Goal: Contribute content: Contribute content

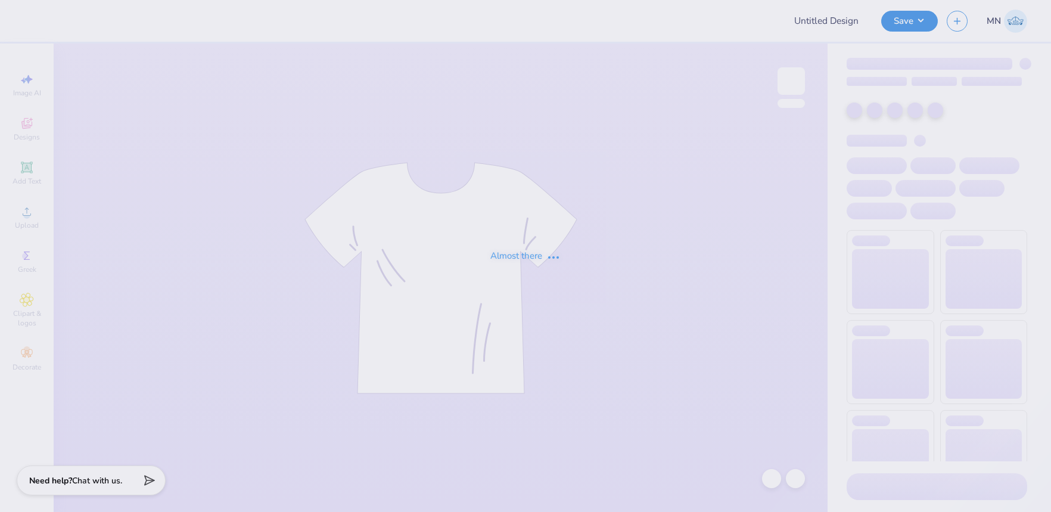
type input "The [GEOGRAPHIC_DATA][US_STATE] : [PERSON_NAME]"
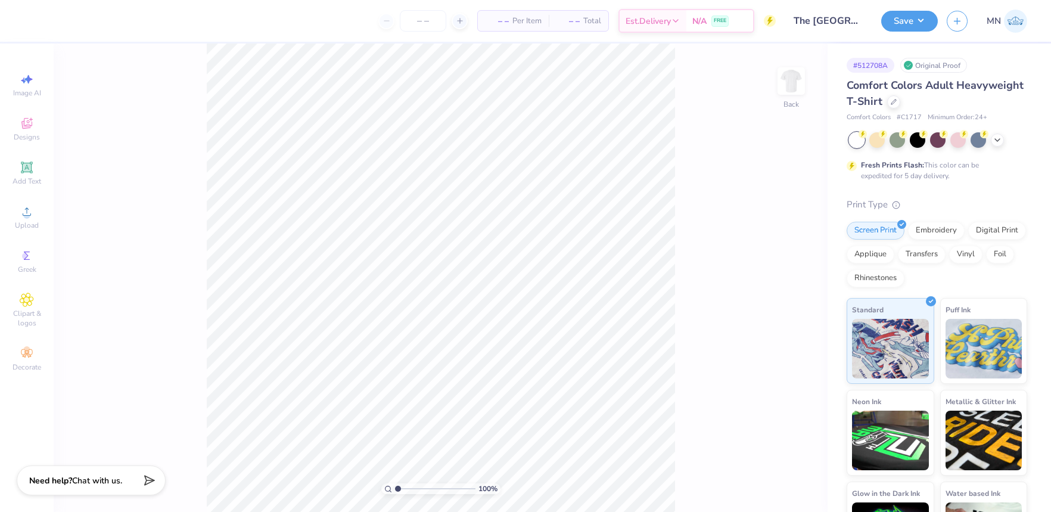
drag, startPoint x: 799, startPoint y: 88, endPoint x: 747, endPoint y: 102, distance: 54.4
click at [799, 88] on img at bounding box center [792, 81] width 24 height 24
click at [27, 215] on icon at bounding box center [27, 211] width 8 height 8
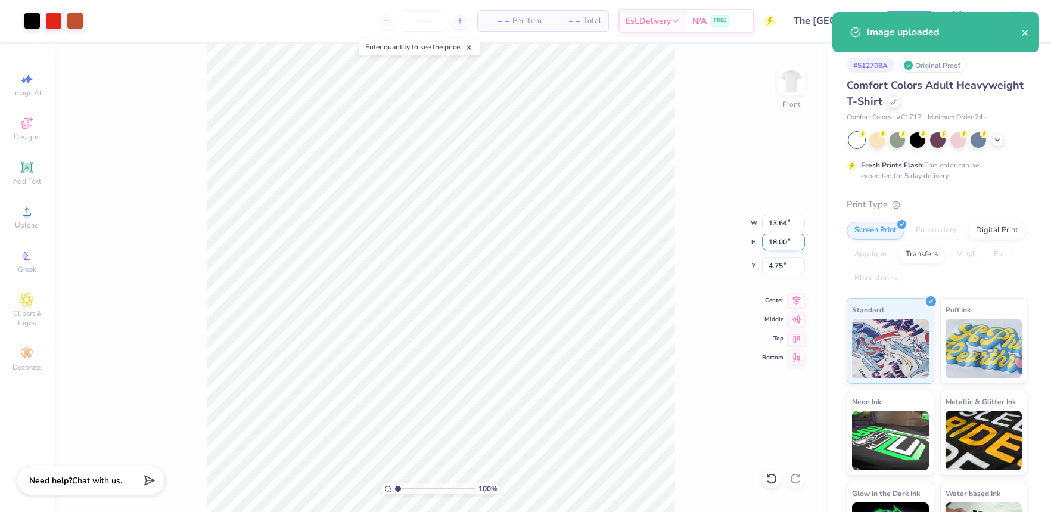
click at [783, 235] on input "18.00" at bounding box center [783, 242] width 43 height 17
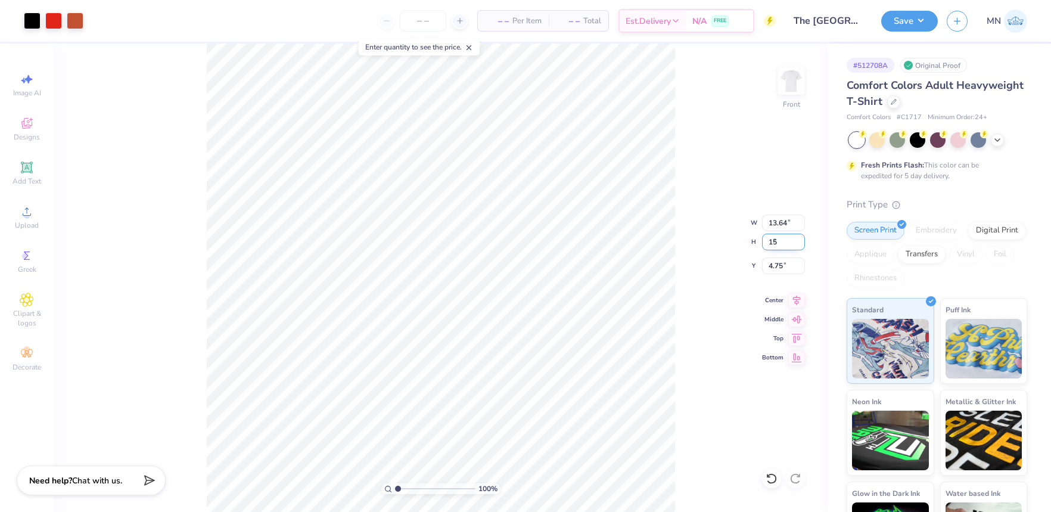
type input "15"
type input "11.37"
type input "15.00"
type input "6.25"
type input "14"
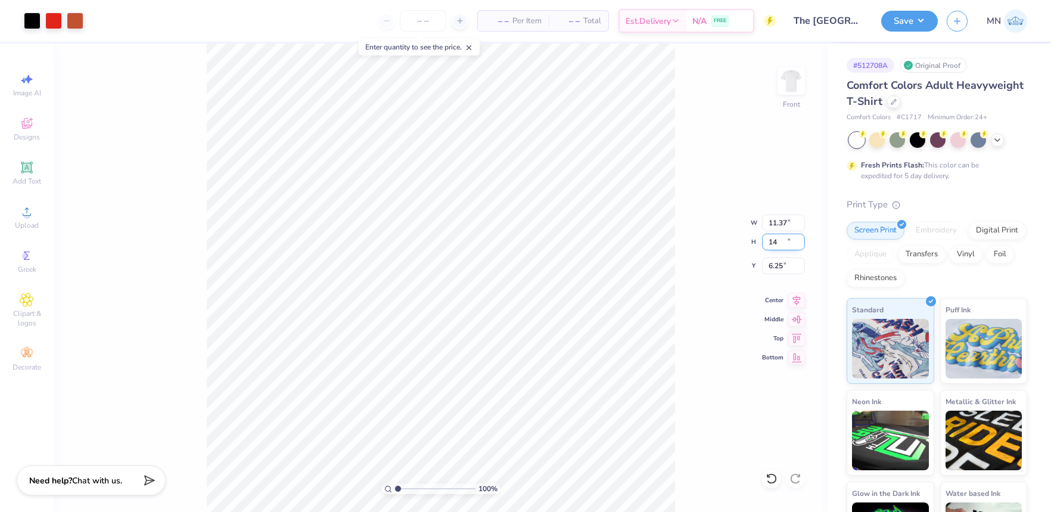
type input "10.61"
type input "14.00"
click at [775, 266] on input "6.75" at bounding box center [783, 266] width 43 height 17
type input "3.00"
click at [898, 24] on button "Save" at bounding box center [910, 19] width 57 height 21
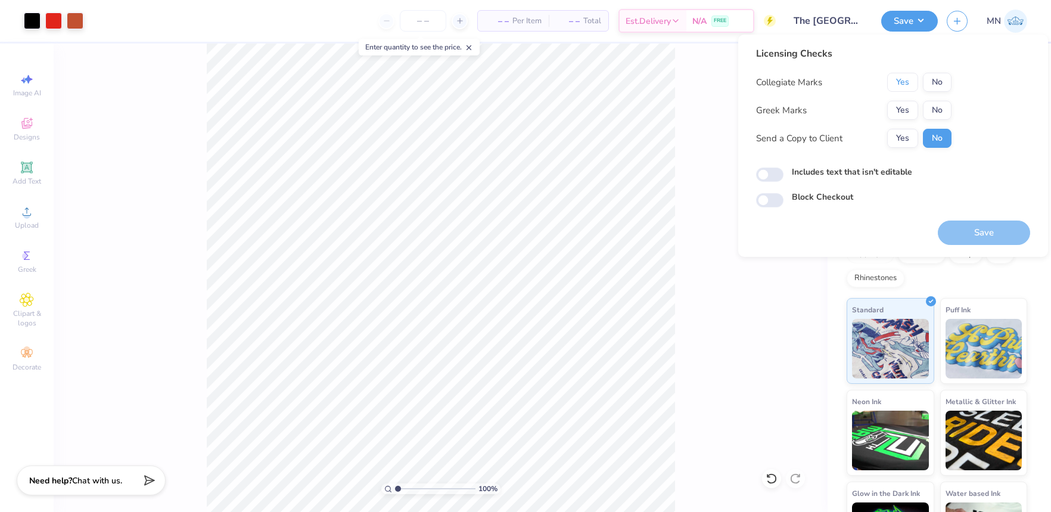
drag, startPoint x: 902, startPoint y: 79, endPoint x: 929, endPoint y: 95, distance: 30.8
click at [904, 80] on button "Yes" at bounding box center [903, 82] width 31 height 19
click at [908, 106] on button "Yes" at bounding box center [903, 110] width 31 height 19
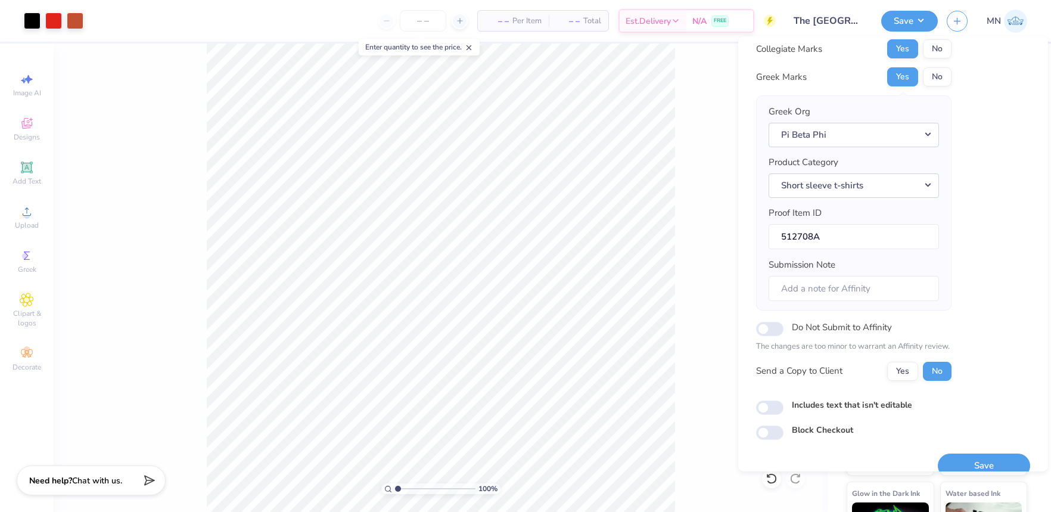
scroll to position [53, 0]
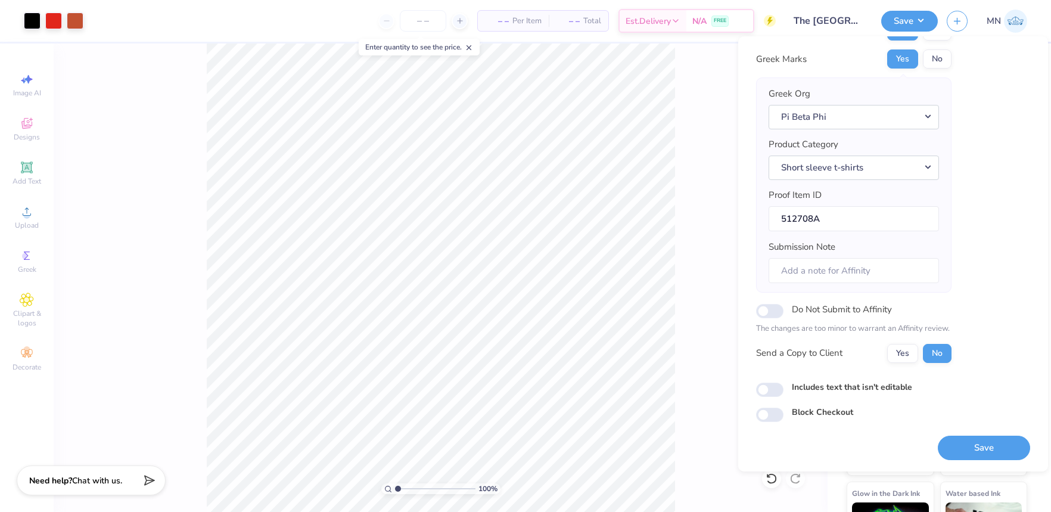
drag, startPoint x: 992, startPoint y: 447, endPoint x: 656, endPoint y: 2, distance: 557.5
click at [992, 447] on button "Save" at bounding box center [984, 448] width 92 height 24
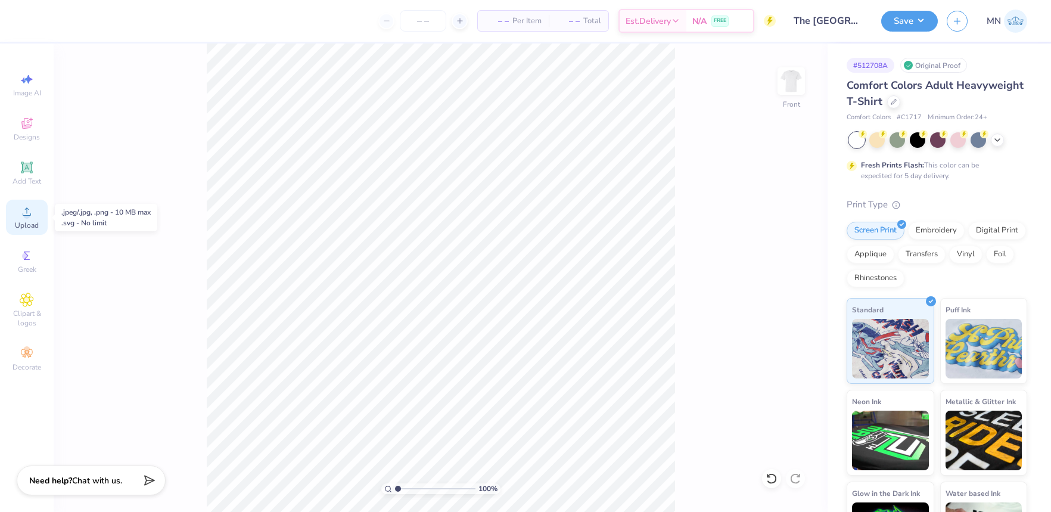
drag, startPoint x: 15, startPoint y: 218, endPoint x: 23, endPoint y: 219, distance: 7.3
click at [16, 218] on div "Upload" at bounding box center [27, 217] width 42 height 35
click at [19, 198] on div "Image AI Designs Add Text Upload Greek Clipart & logos Decorate" at bounding box center [27, 221] width 42 height 309
click at [21, 203] on div "Upload" at bounding box center [27, 217] width 42 height 35
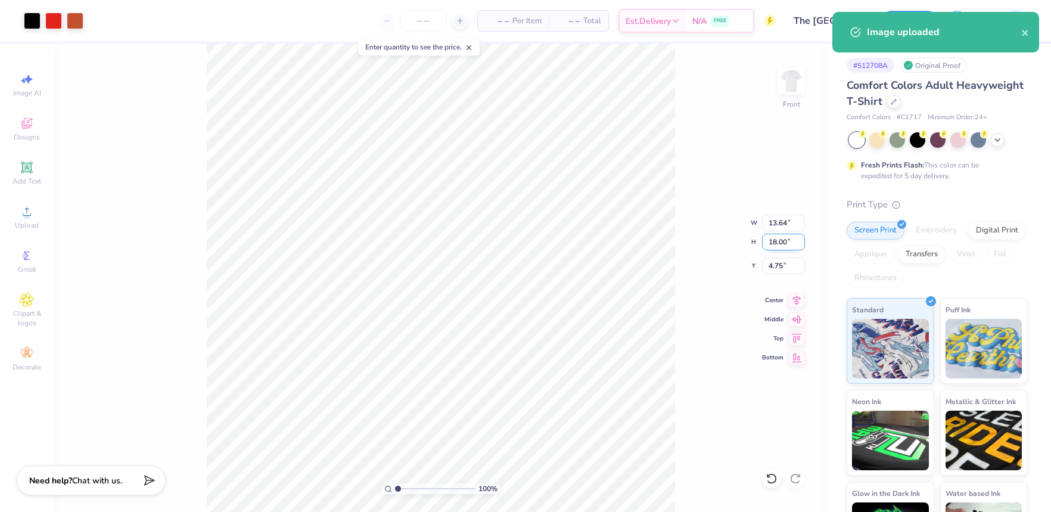
click at [786, 237] on input "18.00" at bounding box center [783, 242] width 43 height 17
type input "14"
type input "10.61"
type input "14.00"
drag, startPoint x: 781, startPoint y: 266, endPoint x: 787, endPoint y: 267, distance: 6.7
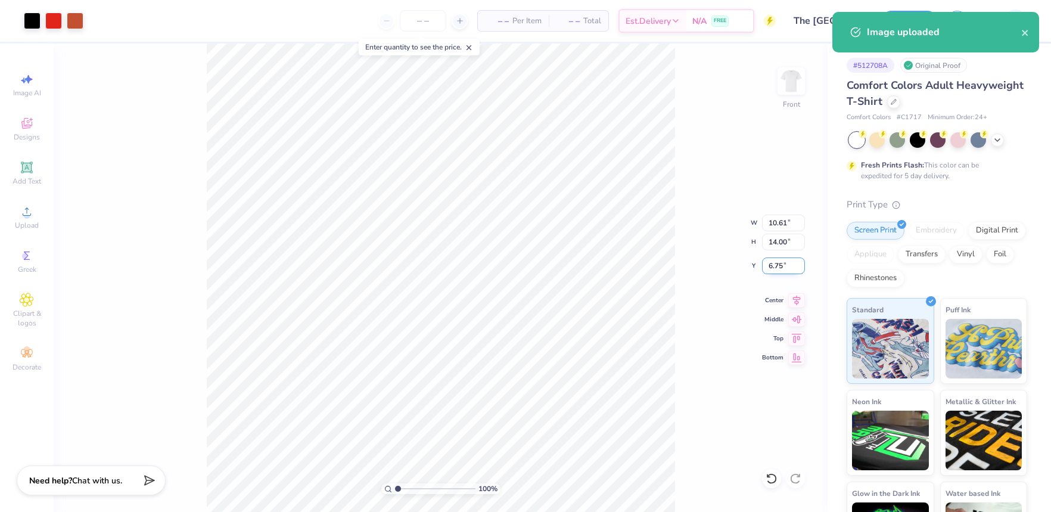
click at [781, 266] on input "6.75" at bounding box center [783, 266] width 43 height 17
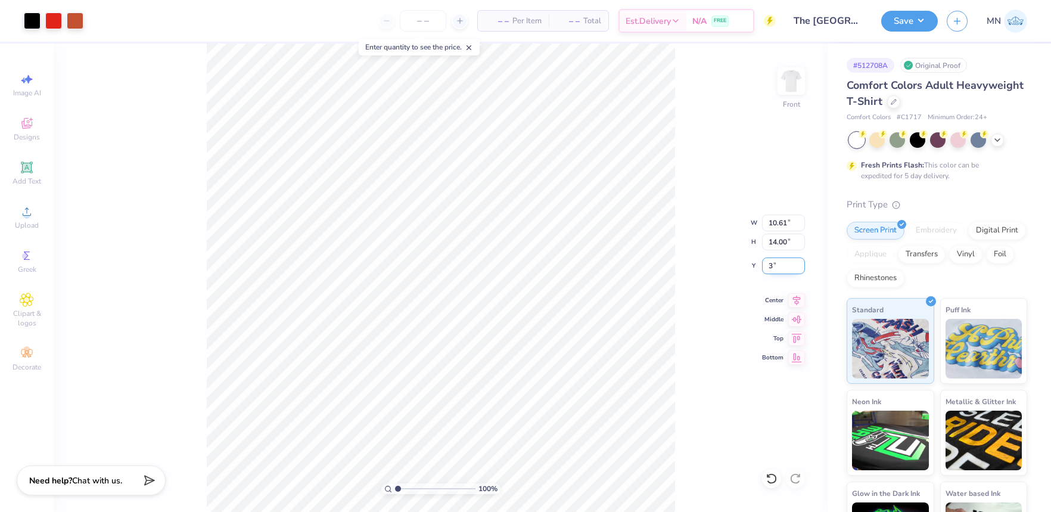
type input "3.00"
click at [895, 30] on div "Save" at bounding box center [910, 21] width 57 height 21
click at [908, 18] on button "Save" at bounding box center [910, 19] width 57 height 21
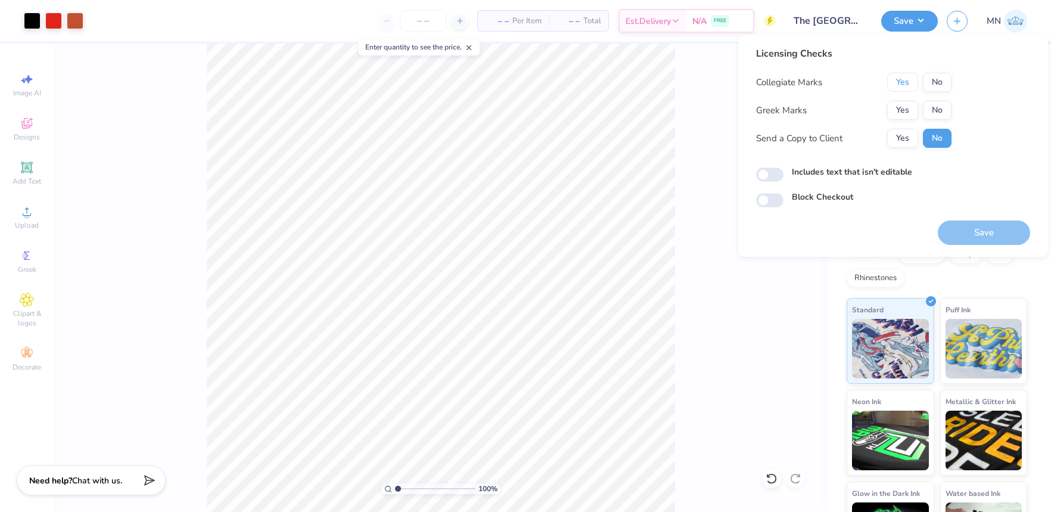
drag, startPoint x: 911, startPoint y: 77, endPoint x: 909, endPoint y: 100, distance: 22.8
click at [911, 78] on button "Yes" at bounding box center [903, 82] width 31 height 19
drag, startPoint x: 907, startPoint y: 104, endPoint x: 911, endPoint y: 123, distance: 19.5
click at [907, 104] on button "Yes" at bounding box center [903, 110] width 31 height 19
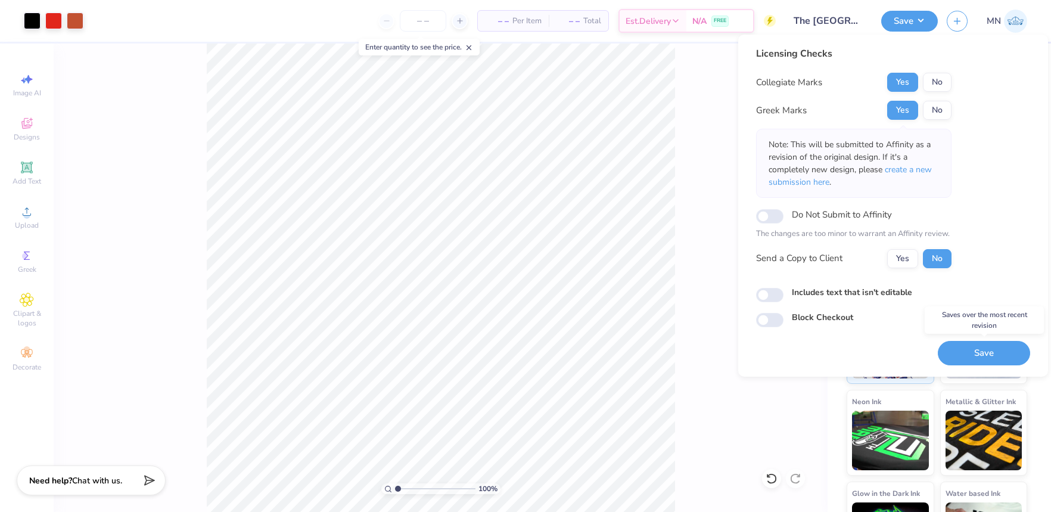
drag, startPoint x: 974, startPoint y: 353, endPoint x: 866, endPoint y: 13, distance: 357.6
click at [974, 353] on button "Save" at bounding box center [984, 353] width 92 height 24
